Goal: Task Accomplishment & Management: Manage account settings

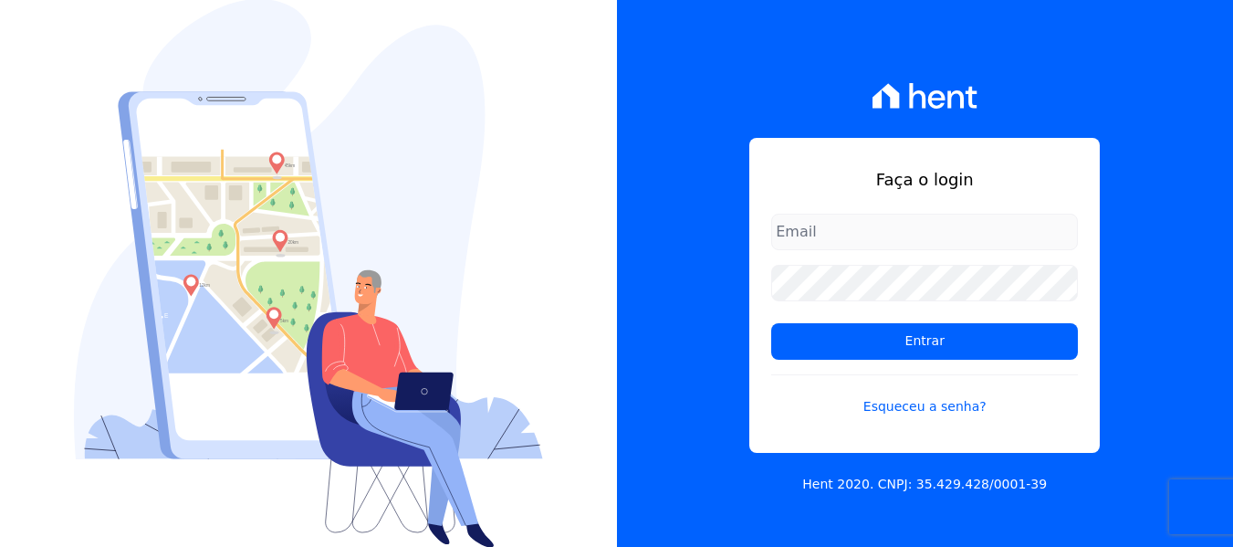
click at [873, 234] on input "email" at bounding box center [924, 232] width 307 height 37
type input "joao@grupovitoriasp.com.br"
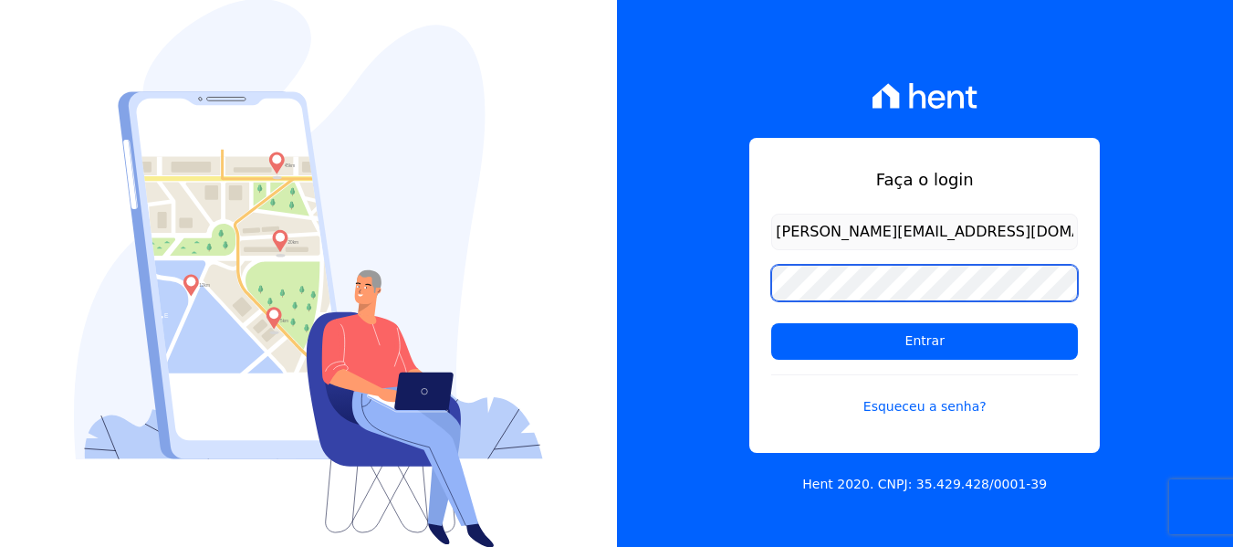
click at [771, 323] on input "Entrar" at bounding box center [924, 341] width 307 height 37
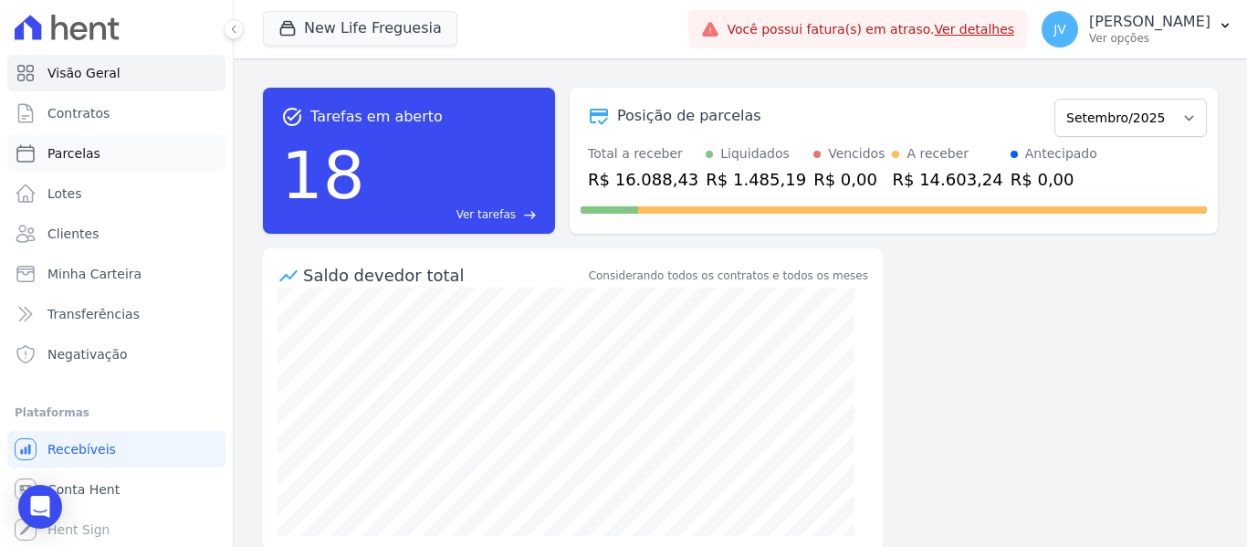
click at [68, 155] on span "Parcelas" at bounding box center [73, 153] width 53 height 18
select select
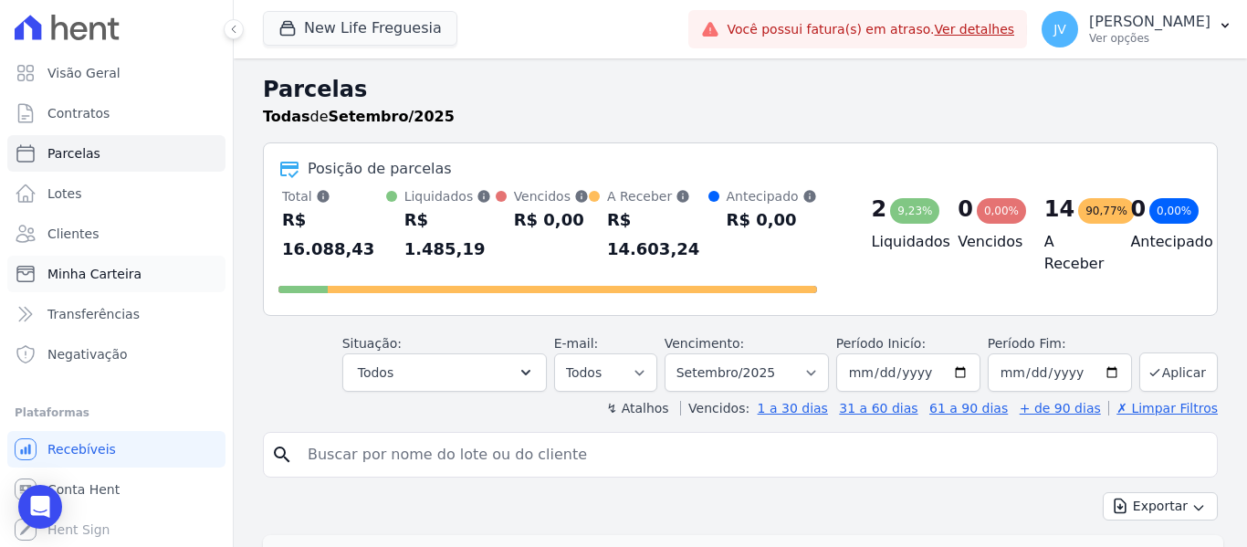
click at [109, 280] on span "Minha Carteira" at bounding box center [94, 274] width 94 height 18
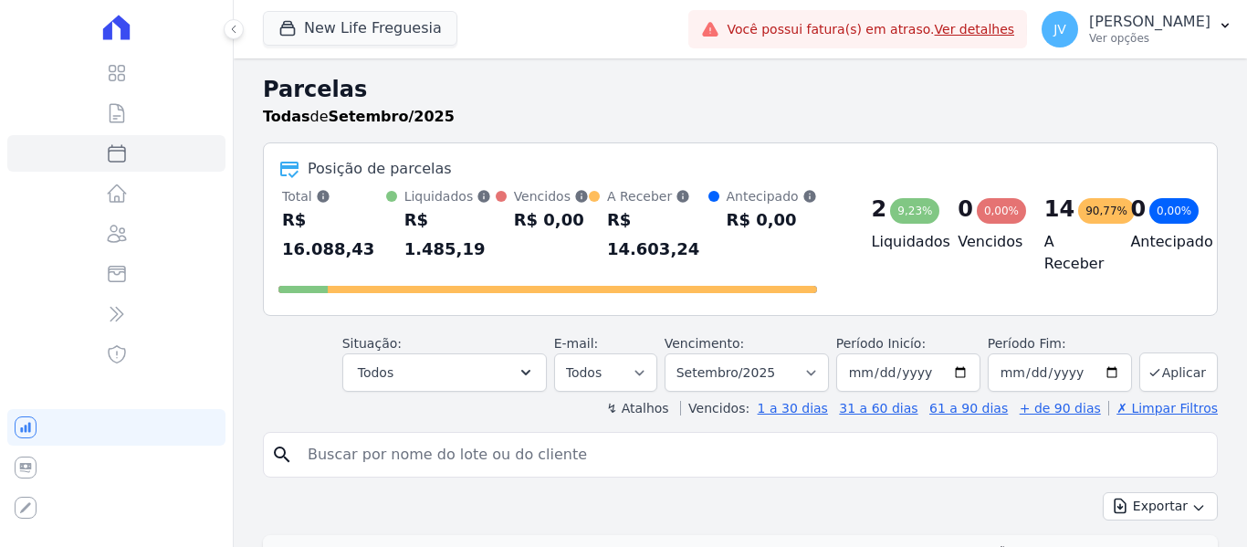
select select
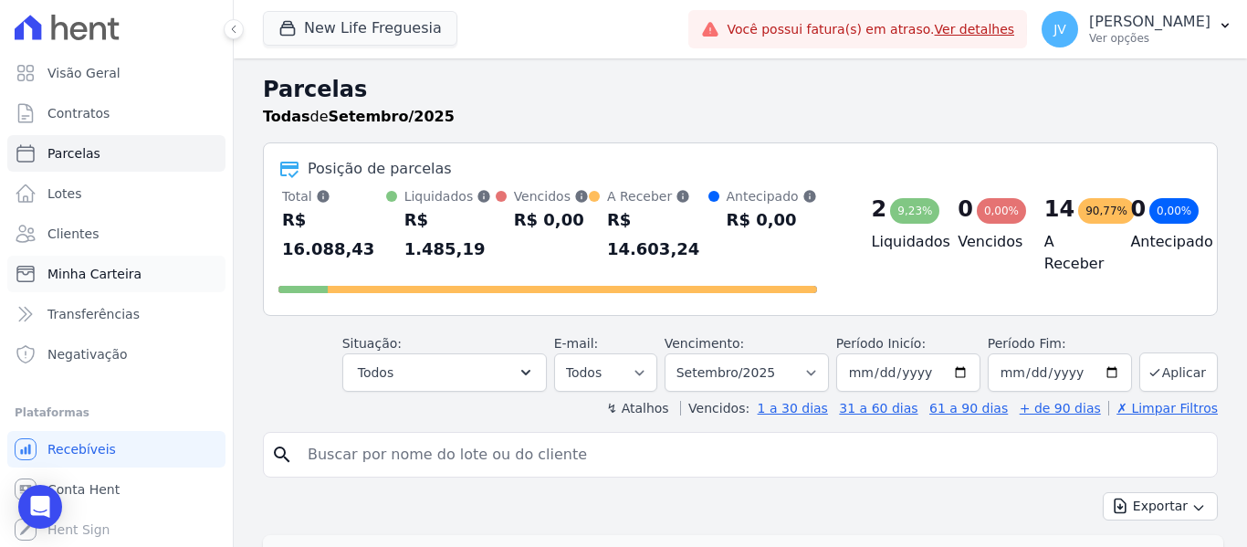
click at [115, 286] on link "Minha Carteira" at bounding box center [116, 274] width 218 height 37
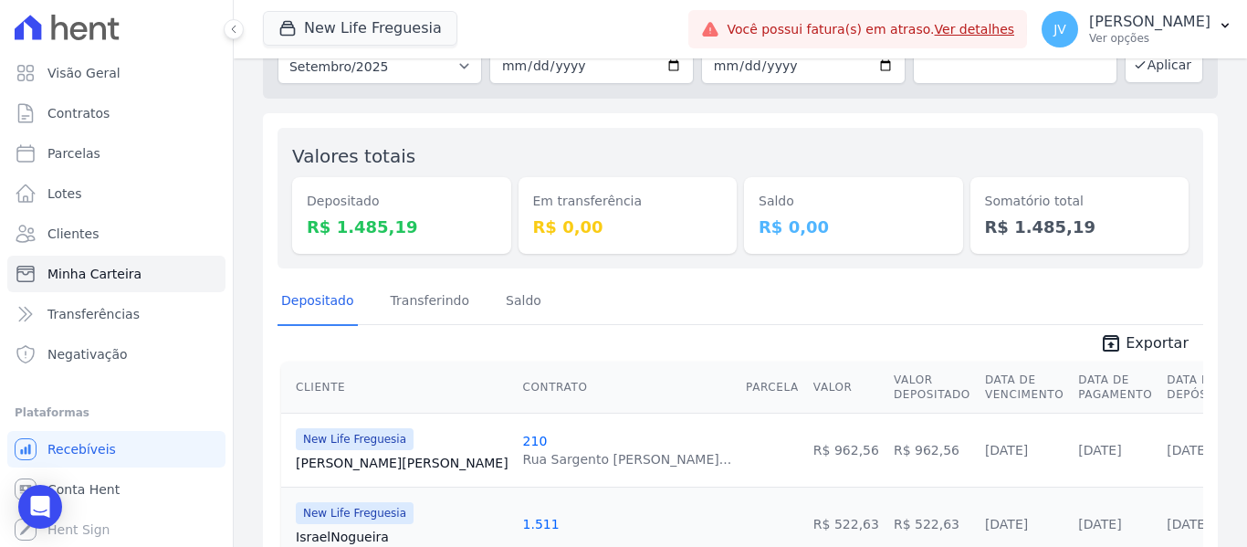
scroll to position [100, 0]
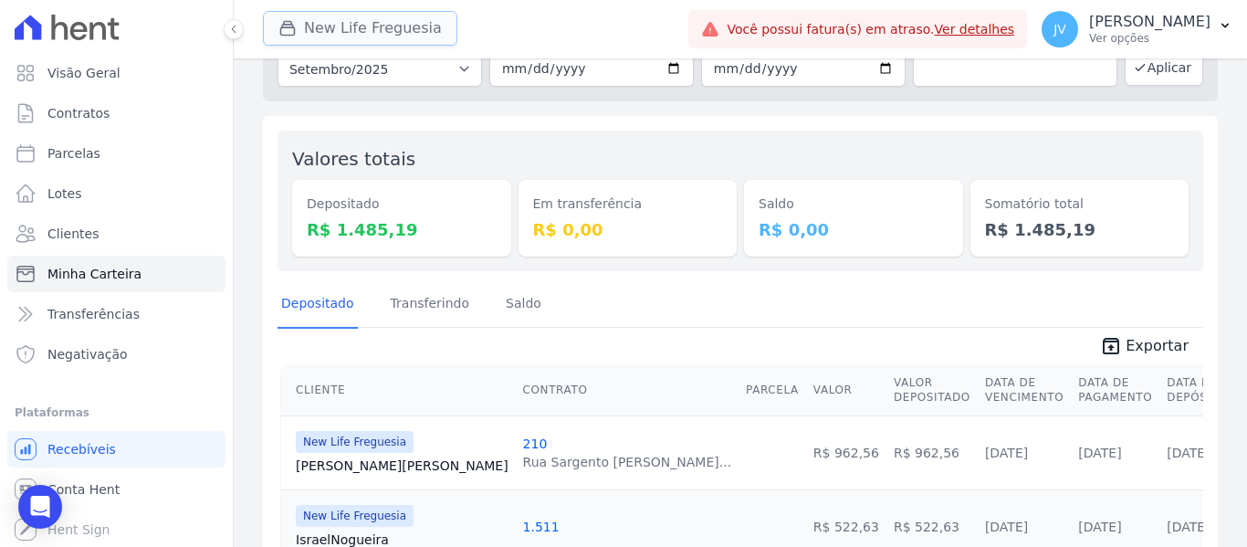
click at [284, 37] on icon "button" at bounding box center [287, 28] width 18 height 18
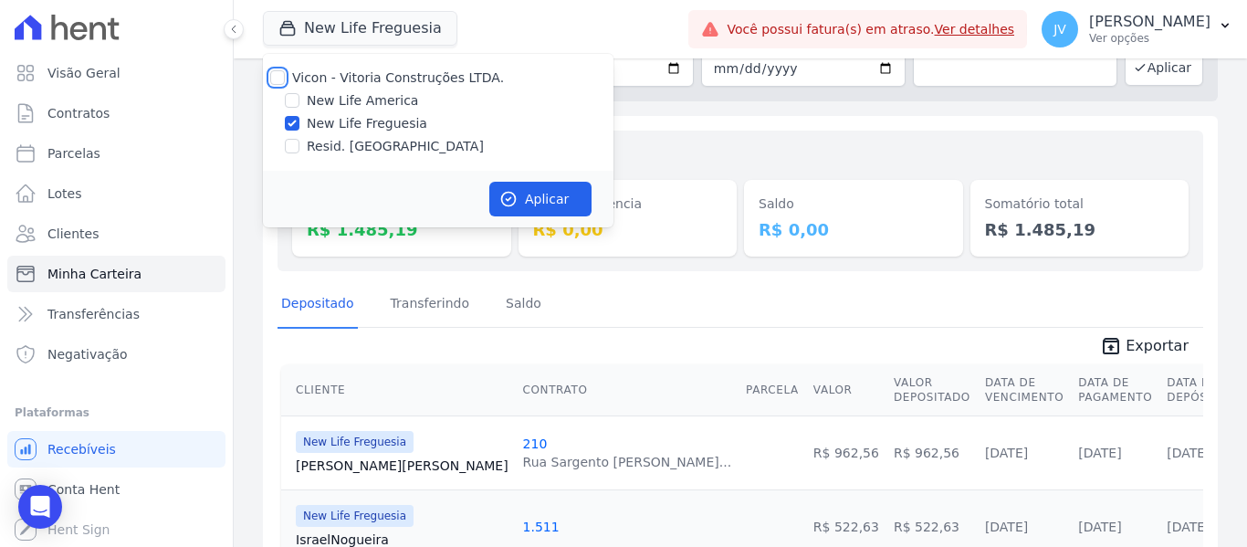
click at [280, 78] on input "Vicon - Vitoria Construções LTDA." at bounding box center [277, 77] width 15 height 15
checkbox input "true"
click at [500, 185] on button "Aplicar" at bounding box center [540, 199] width 102 height 35
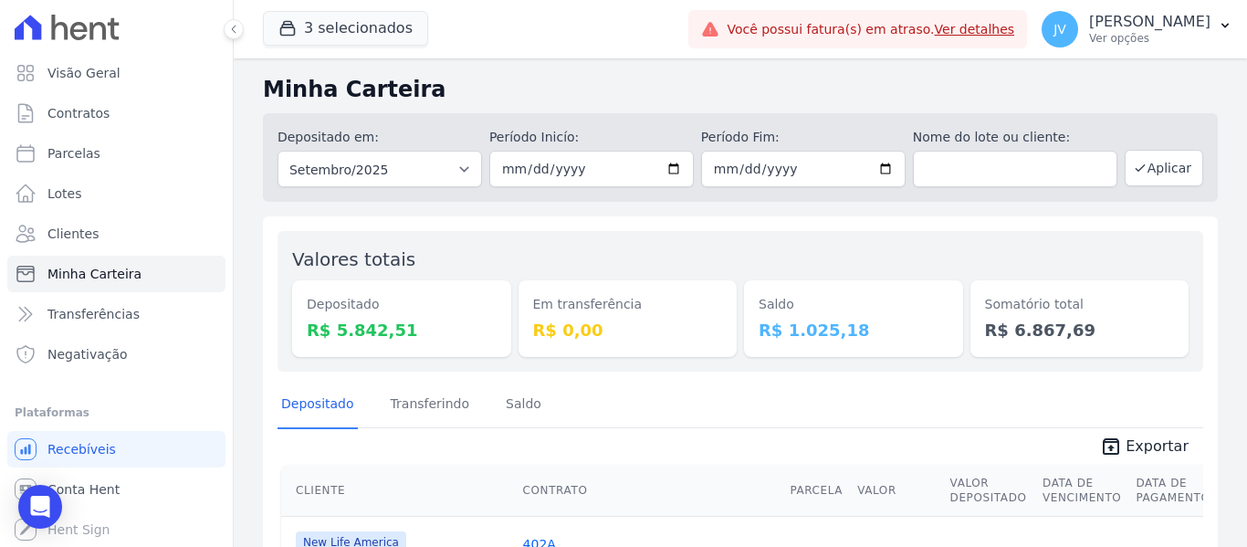
drag, startPoint x: 855, startPoint y: 326, endPoint x: 743, endPoint y: 297, distance: 116.0
click at [744, 298] on div "Saldo R$ 1.025,18" at bounding box center [853, 318] width 219 height 77
click at [744, 296] on div "Saldo R$ 1.025,18" at bounding box center [853, 318] width 219 height 77
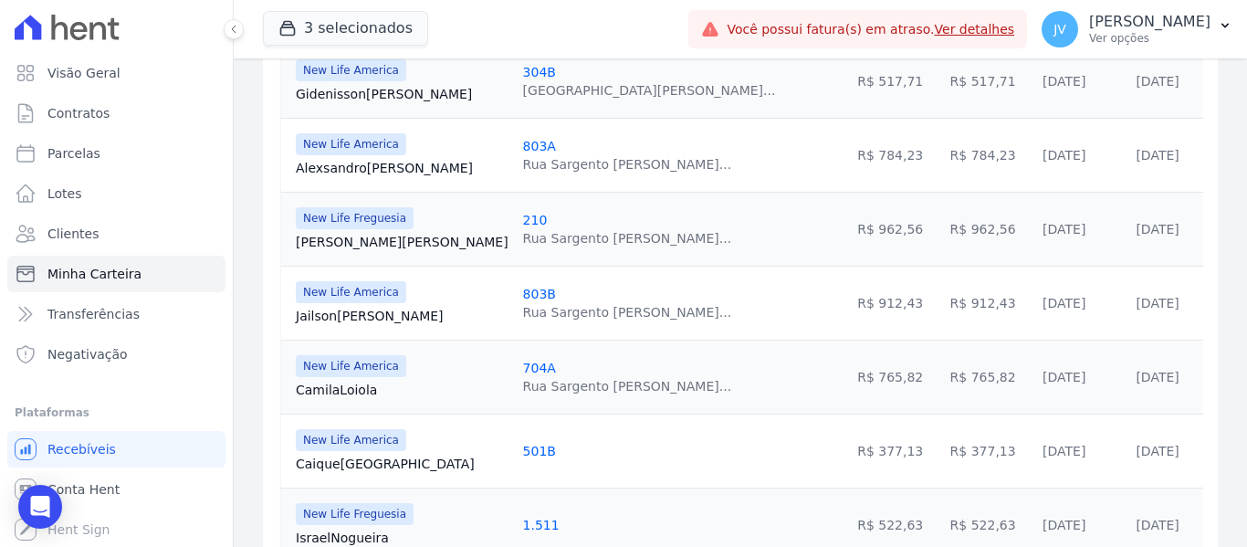
scroll to position [361, 0]
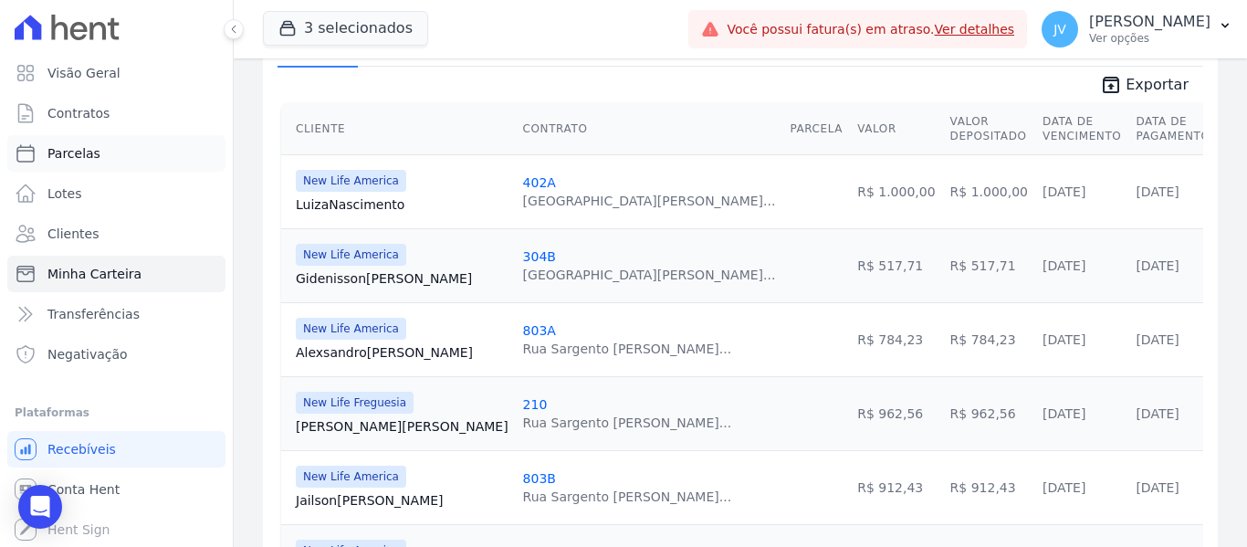
click at [82, 152] on span "Parcelas" at bounding box center [73, 153] width 53 height 18
select select
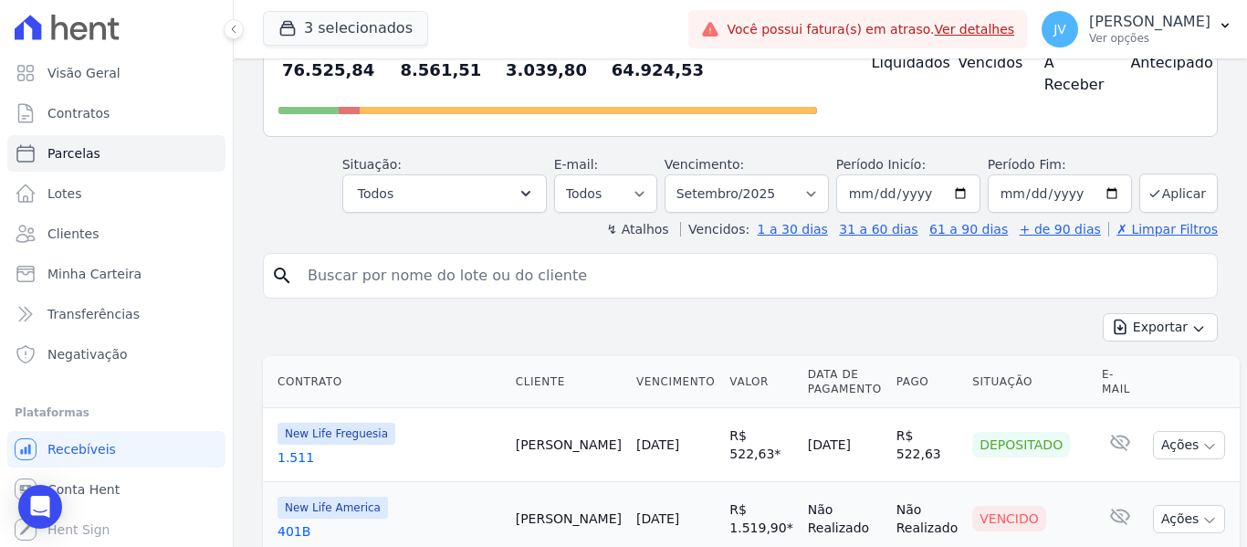
scroll to position [183, 0]
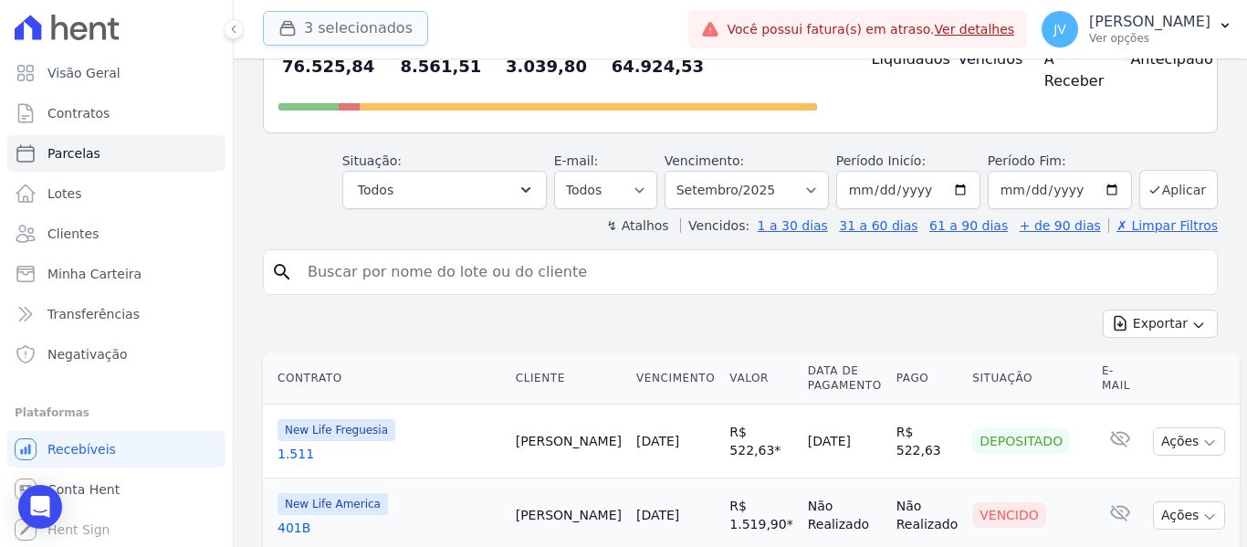
click at [372, 30] on button "3 selecionados" at bounding box center [345, 28] width 165 height 35
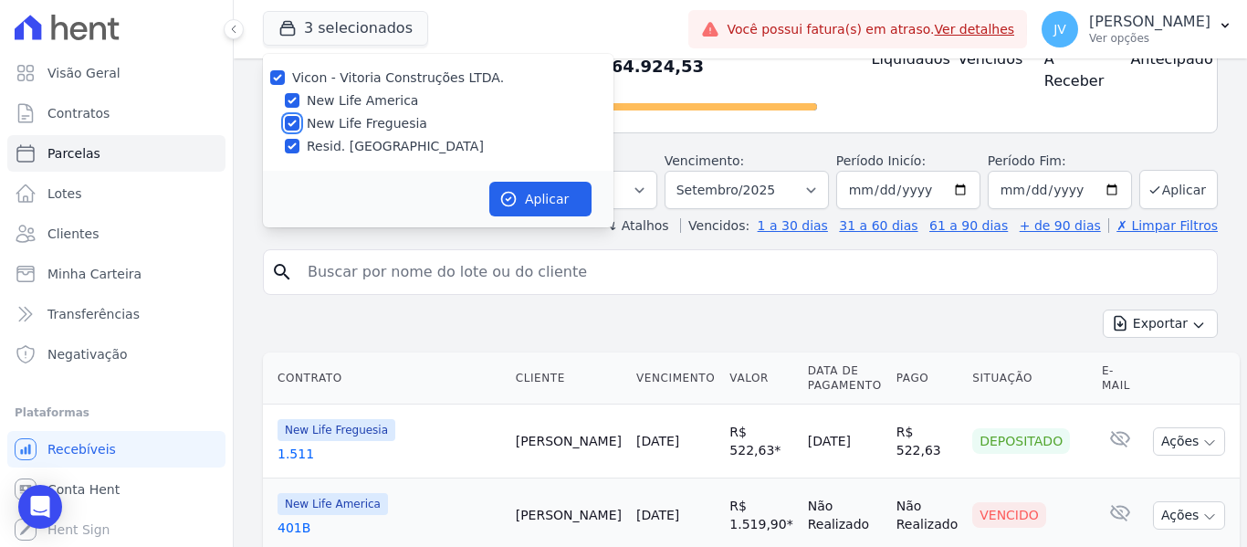
click at [290, 124] on input "New Life Freguesia" at bounding box center [292, 123] width 15 height 15
checkbox input "false"
click at [288, 149] on input "Resid. [GEOGRAPHIC_DATA]" at bounding box center [292, 146] width 15 height 15
checkbox input "false"
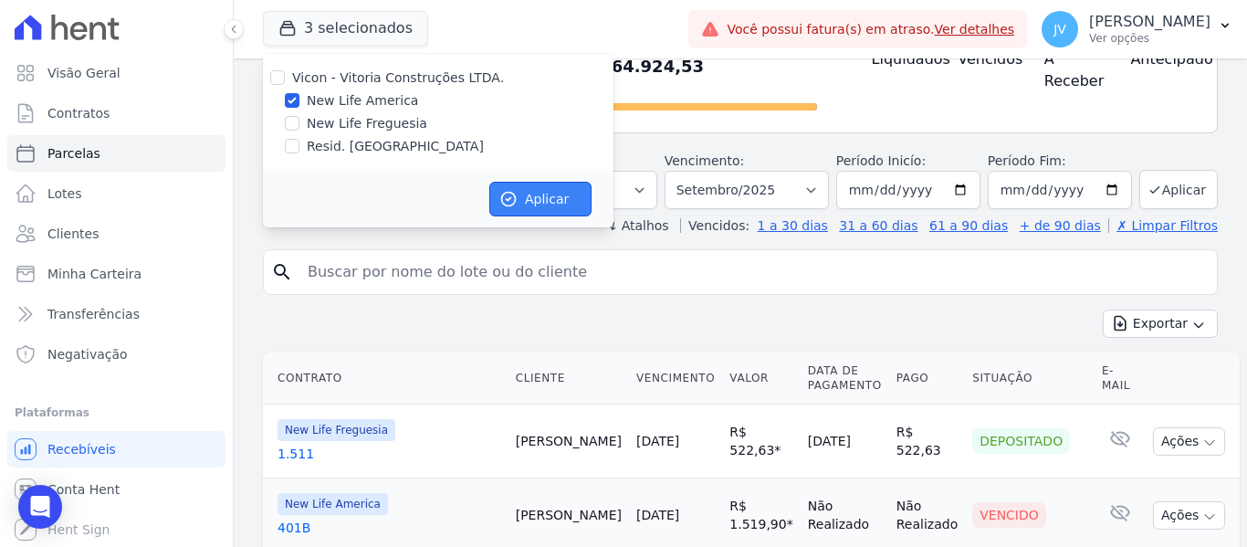
click at [575, 189] on button "Aplicar" at bounding box center [540, 199] width 102 height 35
select select
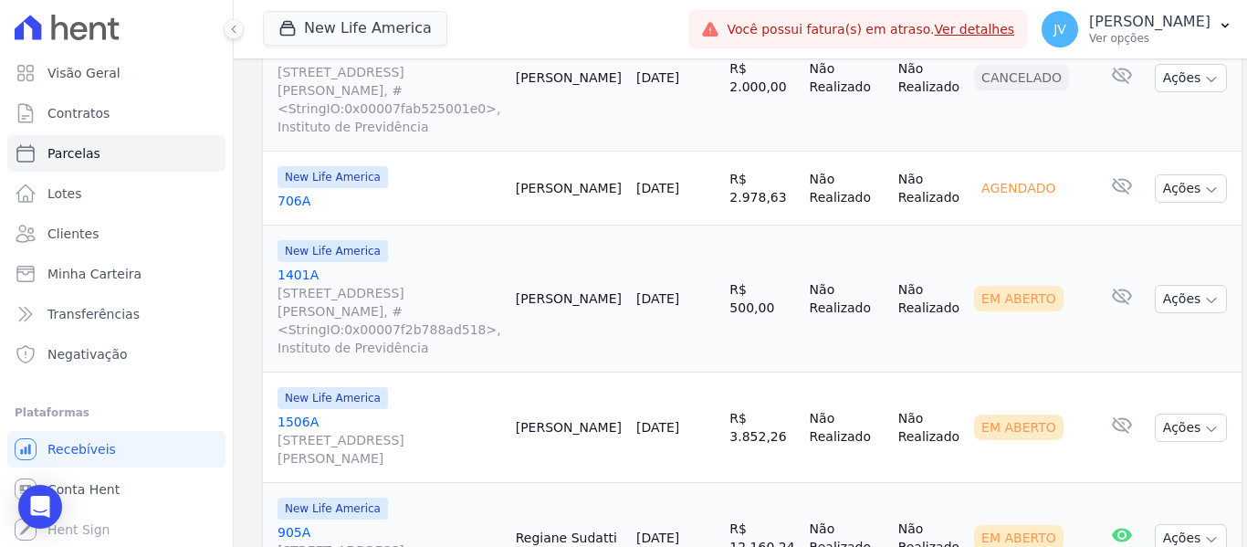
scroll to position [2099, 0]
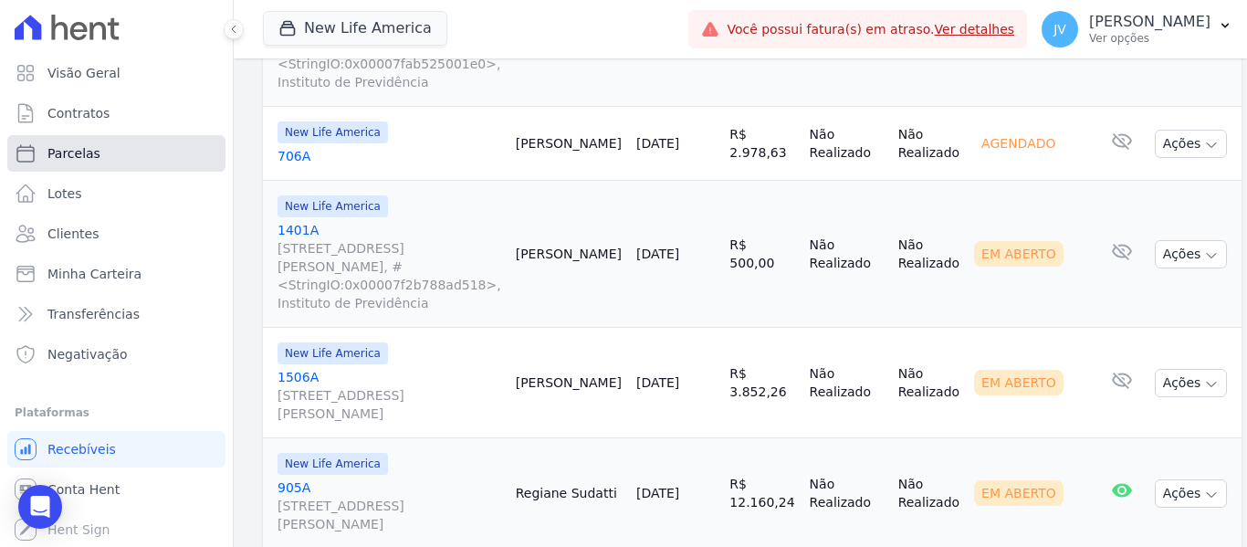
click at [125, 142] on link "Parcelas" at bounding box center [116, 153] width 218 height 37
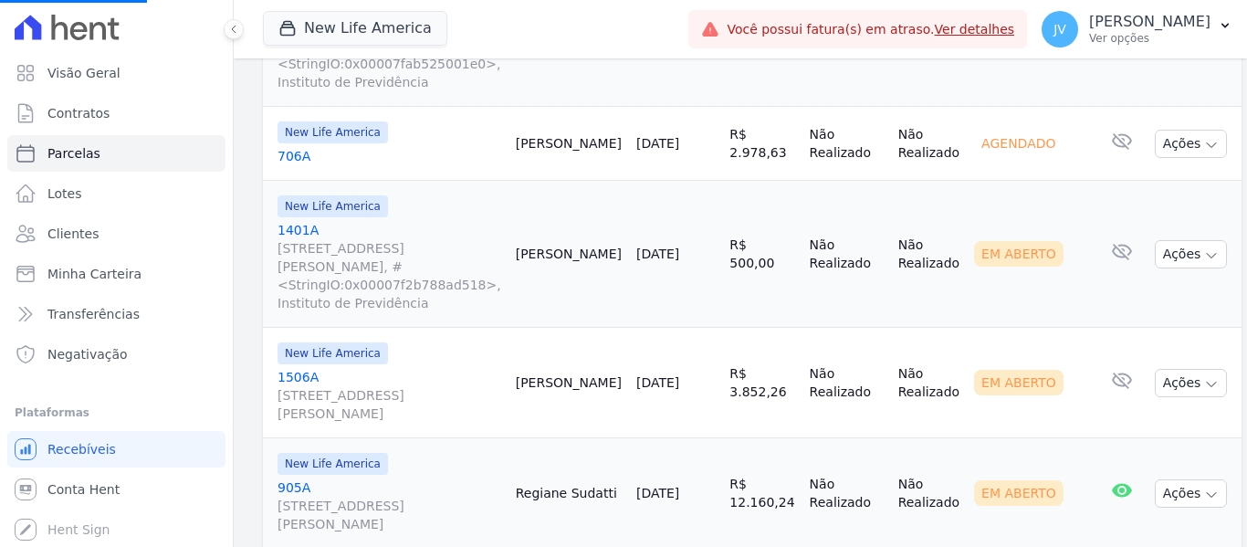
select select
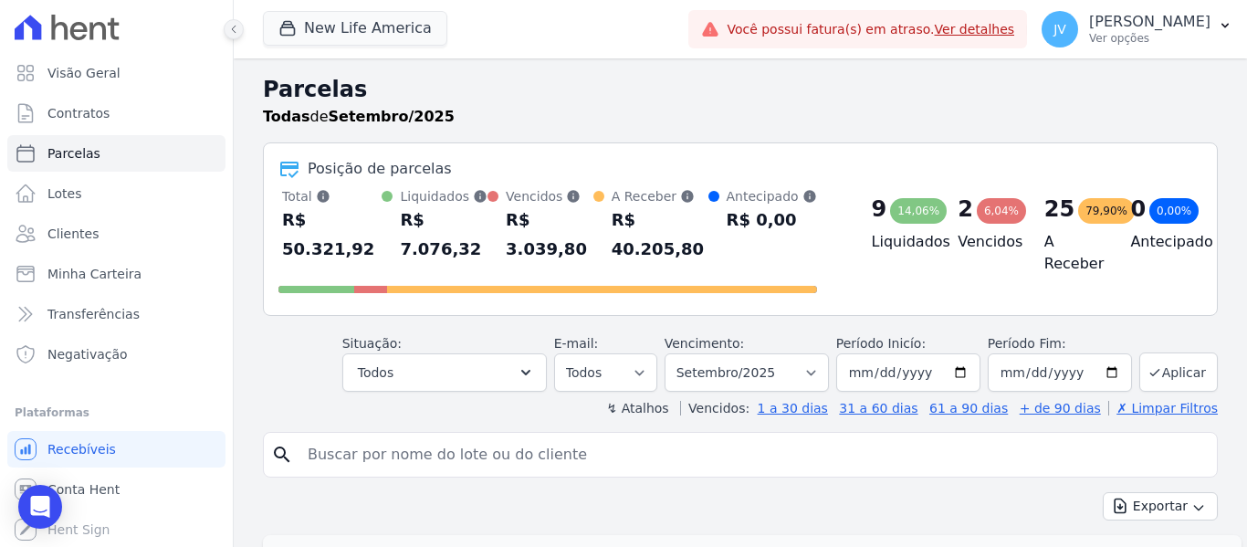
click at [232, 26] on icon at bounding box center [233, 29] width 11 height 11
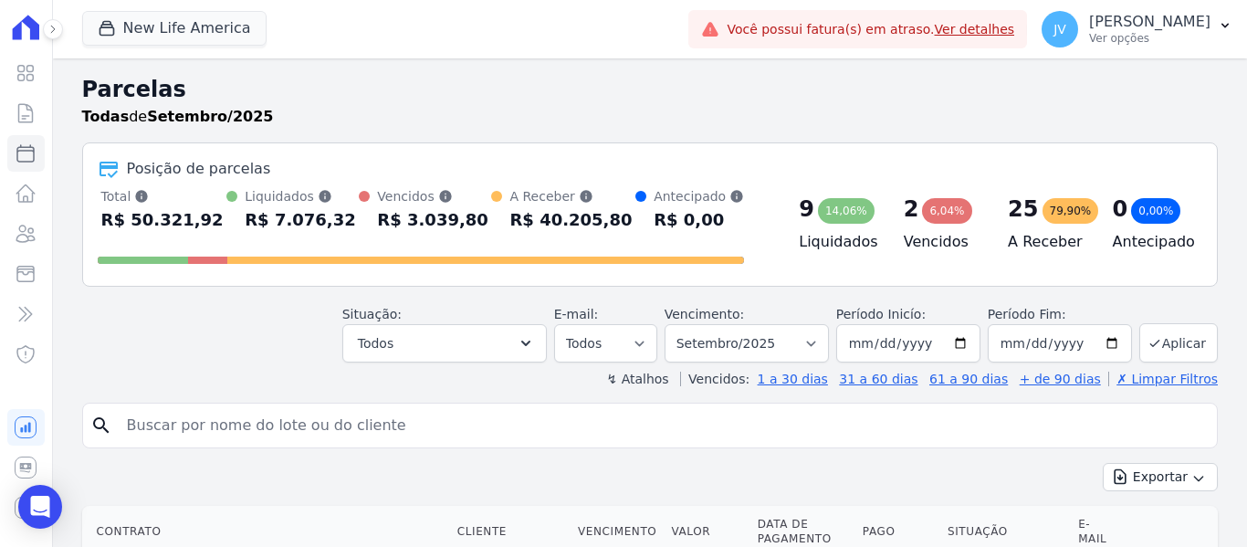
click at [63, 23] on div "New Life America Vicon - Vitoria Construções LTDA. New Life America New Life Fr…" at bounding box center [650, 29] width 1194 height 58
click at [58, 26] on button at bounding box center [53, 29] width 20 height 20
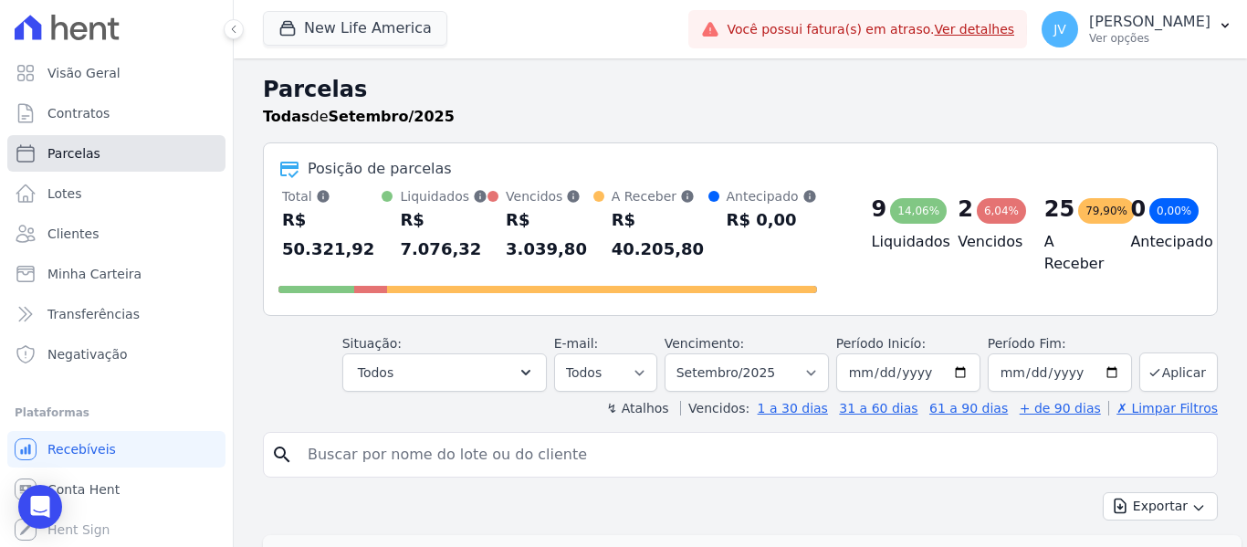
click at [88, 152] on span "Parcelas" at bounding box center [73, 153] width 53 height 18
select select
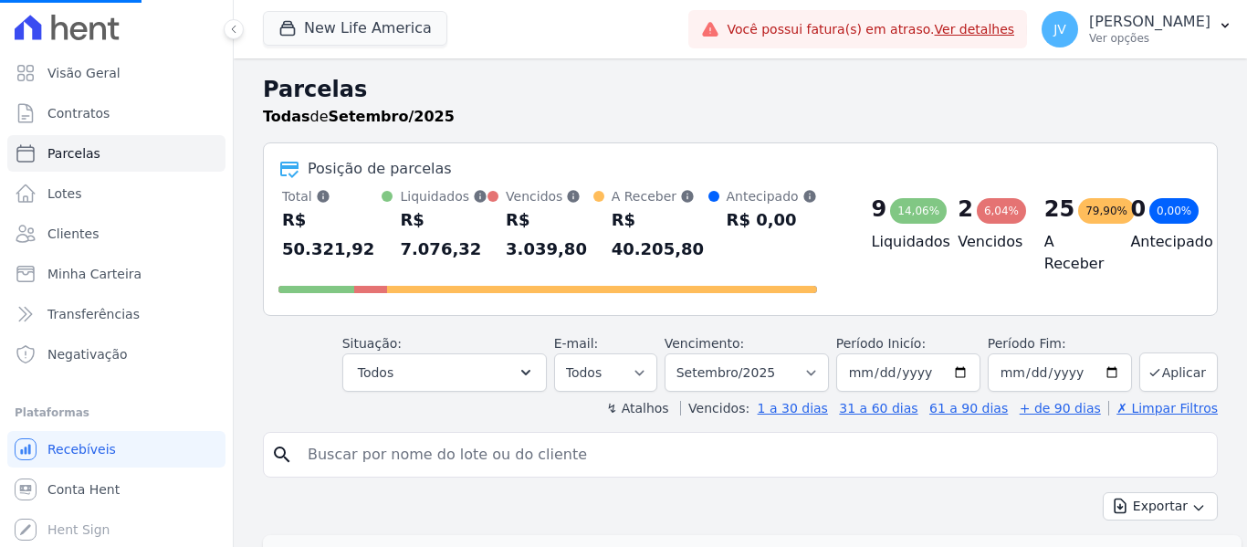
select select
click at [345, 442] on input "search" at bounding box center [753, 454] width 913 height 37
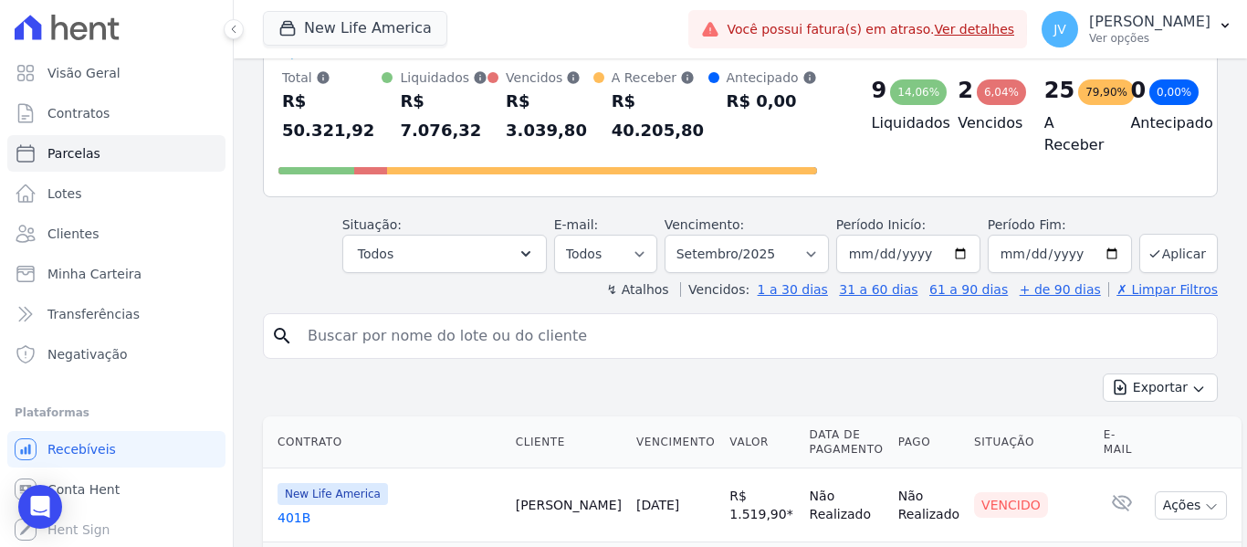
scroll to position [0, 0]
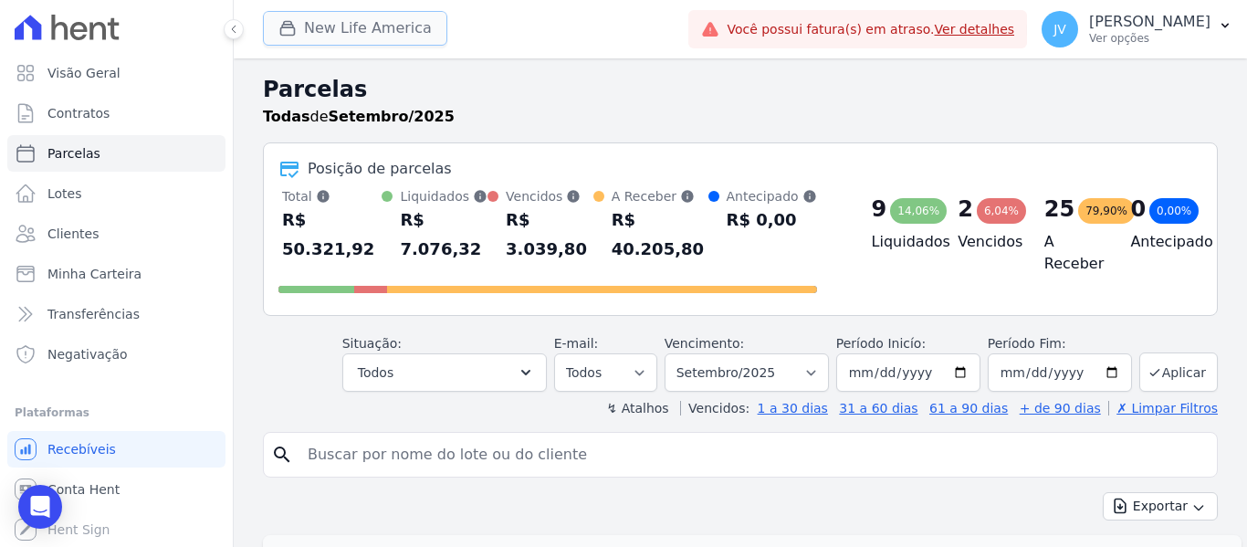
click at [381, 28] on button "New Life America" at bounding box center [355, 28] width 184 height 35
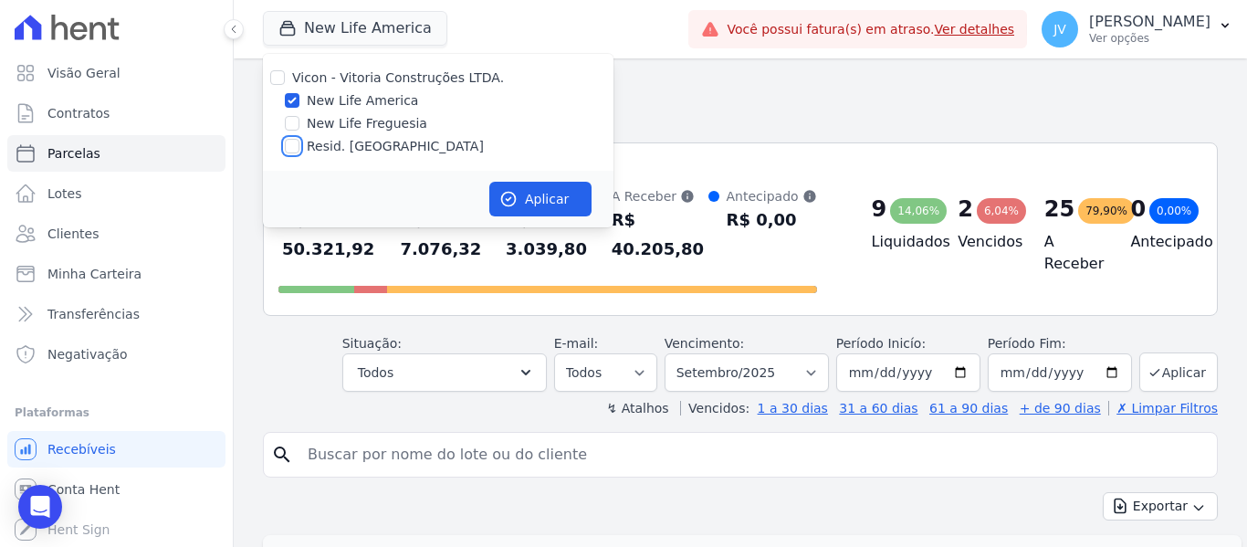
click at [293, 145] on input "Resid. [GEOGRAPHIC_DATA]" at bounding box center [292, 146] width 15 height 15
checkbox input "true"
click at [290, 120] on input "New Life Freguesia" at bounding box center [292, 123] width 15 height 15
checkbox input "true"
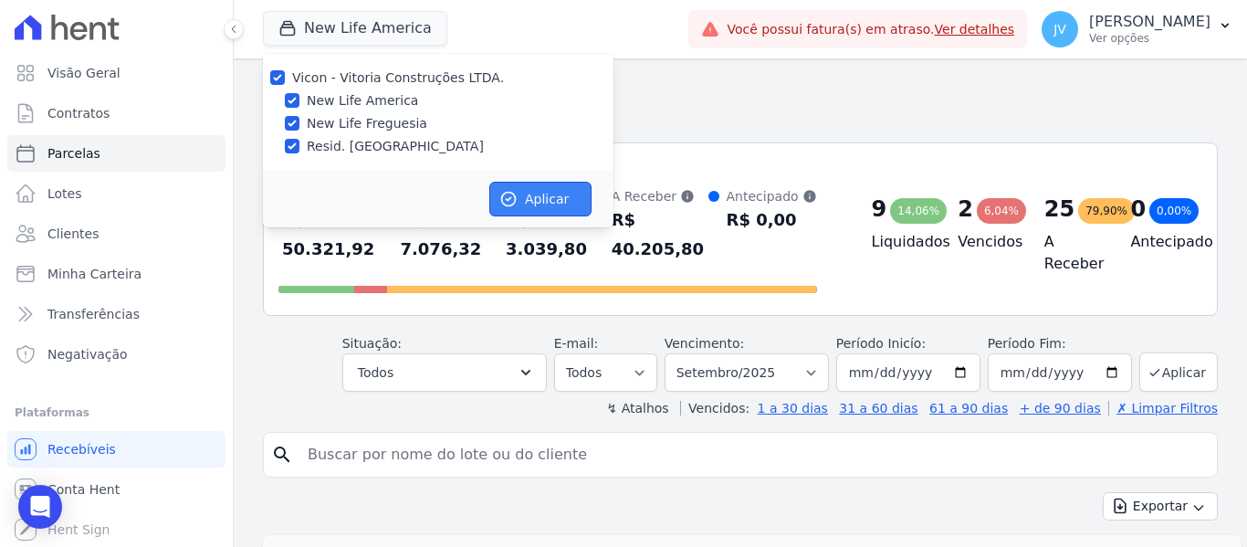
click at [528, 193] on button "Aplicar" at bounding box center [540, 199] width 102 height 35
select select
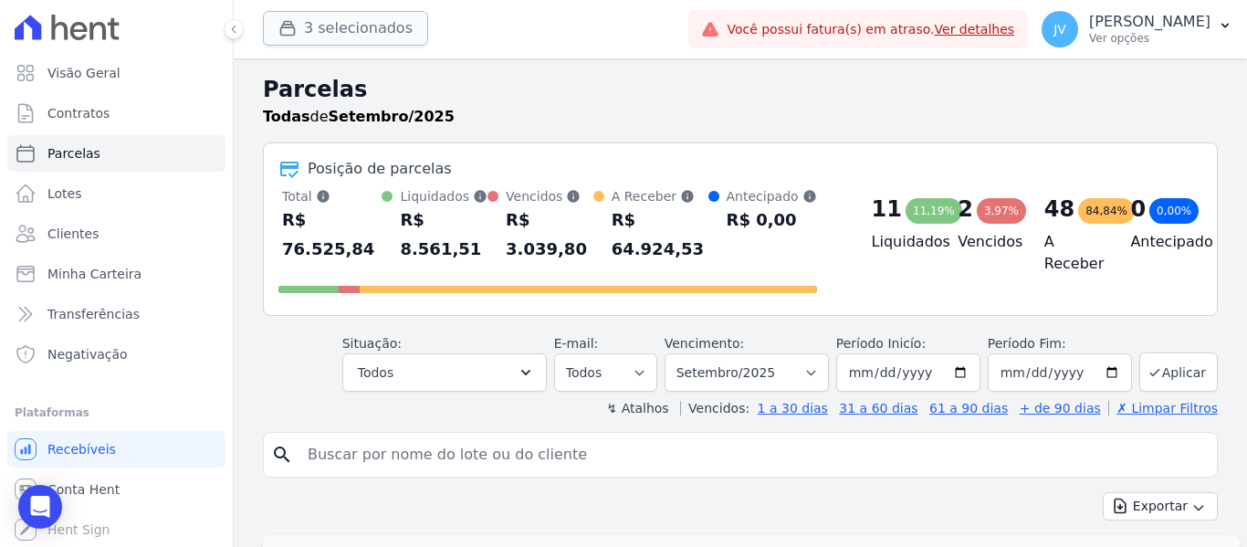
click at [349, 35] on button "3 selecionados" at bounding box center [345, 28] width 165 height 35
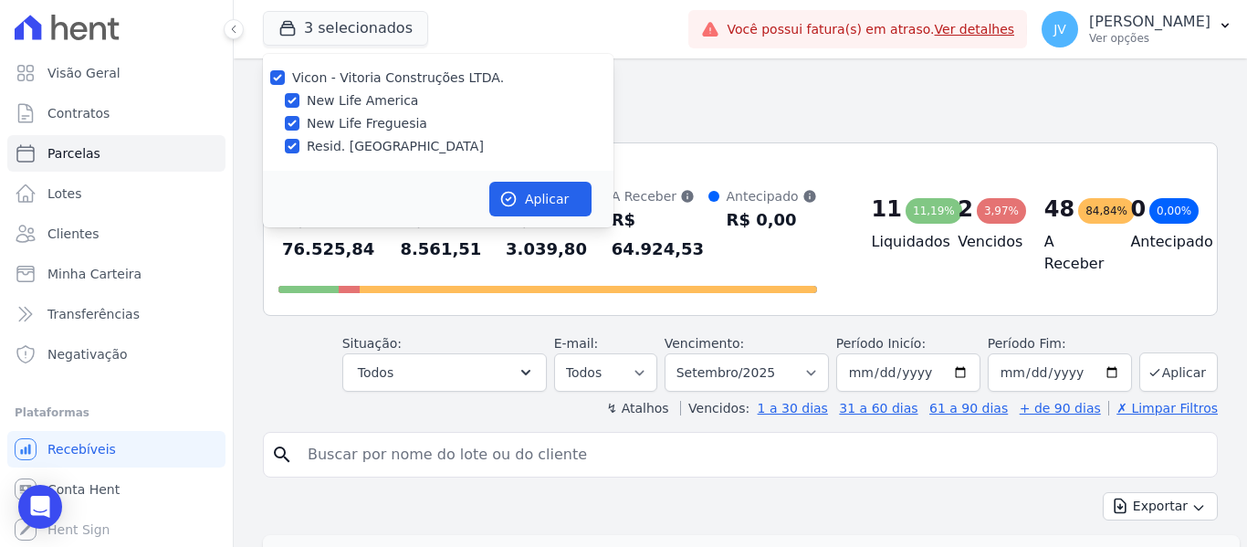
click at [298, 97] on div "New Life America" at bounding box center [438, 100] width 350 height 19
click at [296, 99] on input "New Life America" at bounding box center [292, 100] width 15 height 15
checkbox input "false"
click at [294, 115] on div at bounding box center [292, 123] width 15 height 18
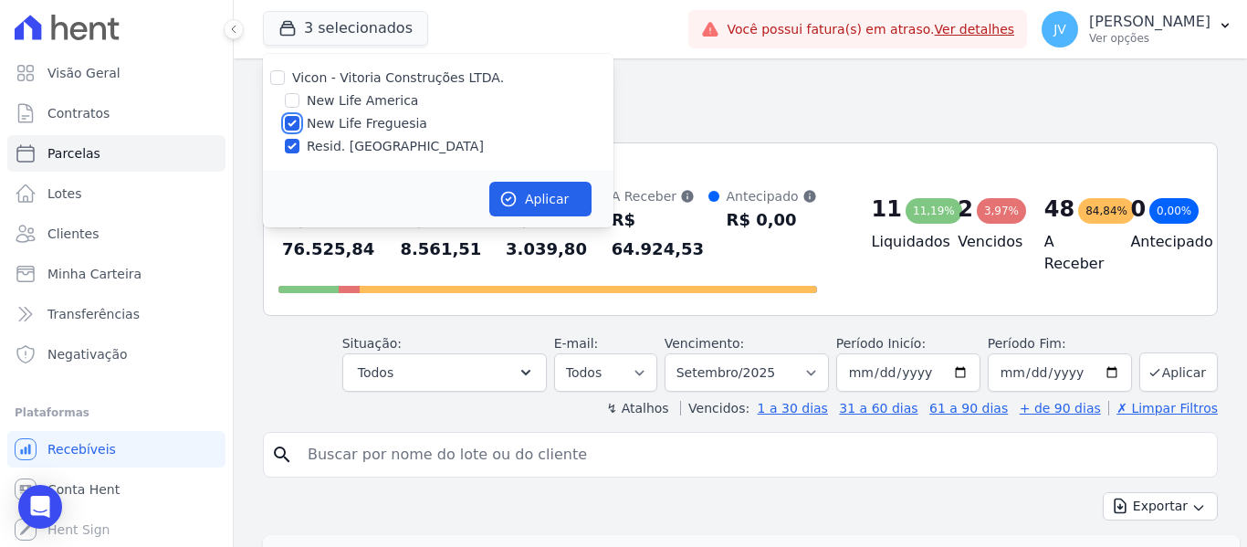
click at [297, 121] on input "New Life Freguesia" at bounding box center [292, 123] width 15 height 15
checkbox input "false"
click at [567, 198] on button "Aplicar" at bounding box center [540, 199] width 102 height 35
select select
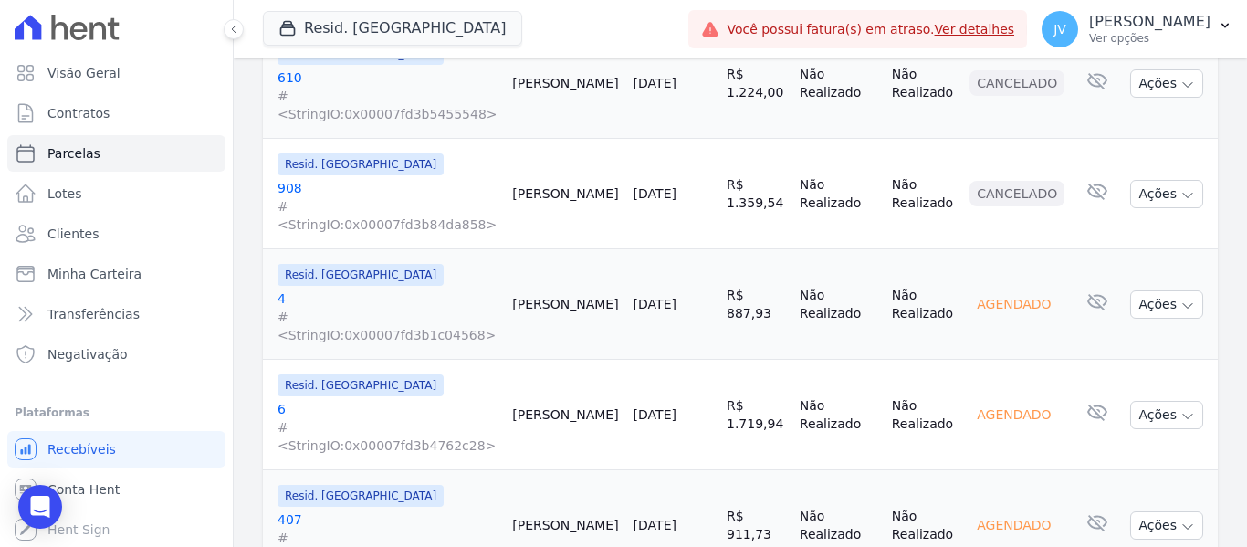
scroll to position [2063, 0]
